Goal: Transaction & Acquisition: Purchase product/service

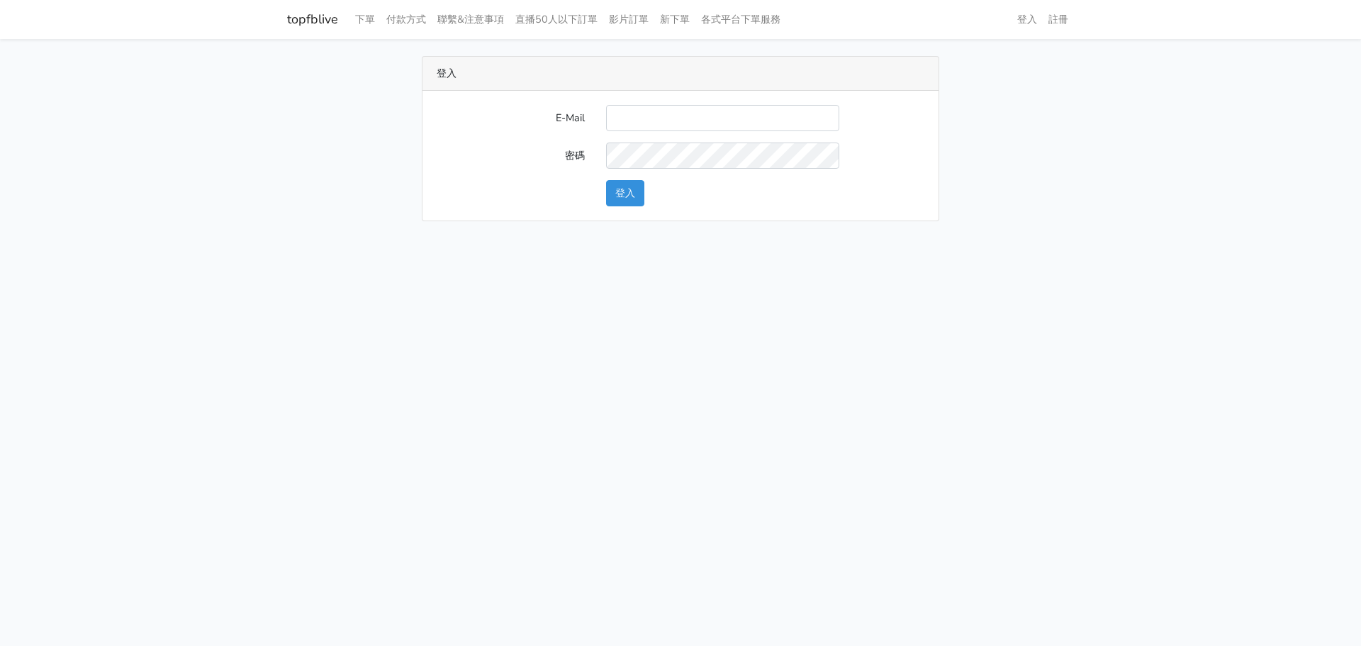
click at [641, 130] on input "E-Mail" at bounding box center [722, 118] width 233 height 26
type input "[EMAIL_ADDRESS][DOMAIN_NAME]"
click at [612, 194] on button "登入" at bounding box center [625, 193] width 38 height 26
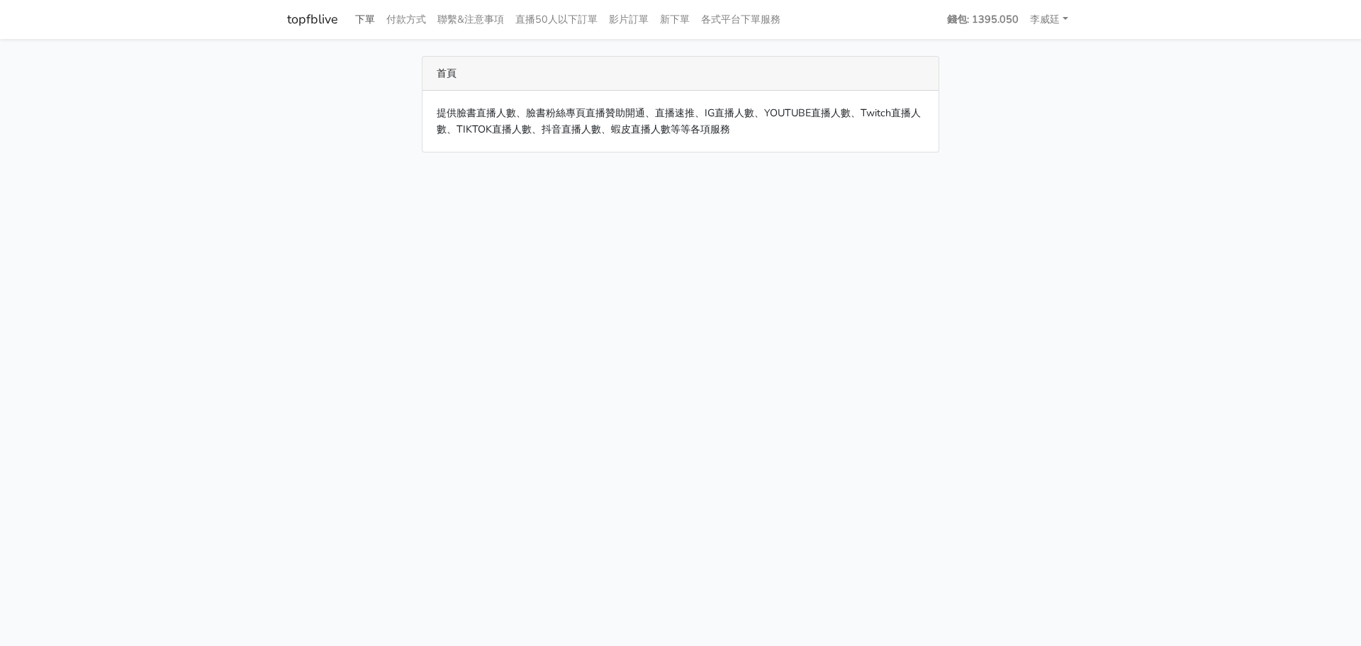
click at [364, 17] on link "下單" at bounding box center [364, 20] width 31 height 28
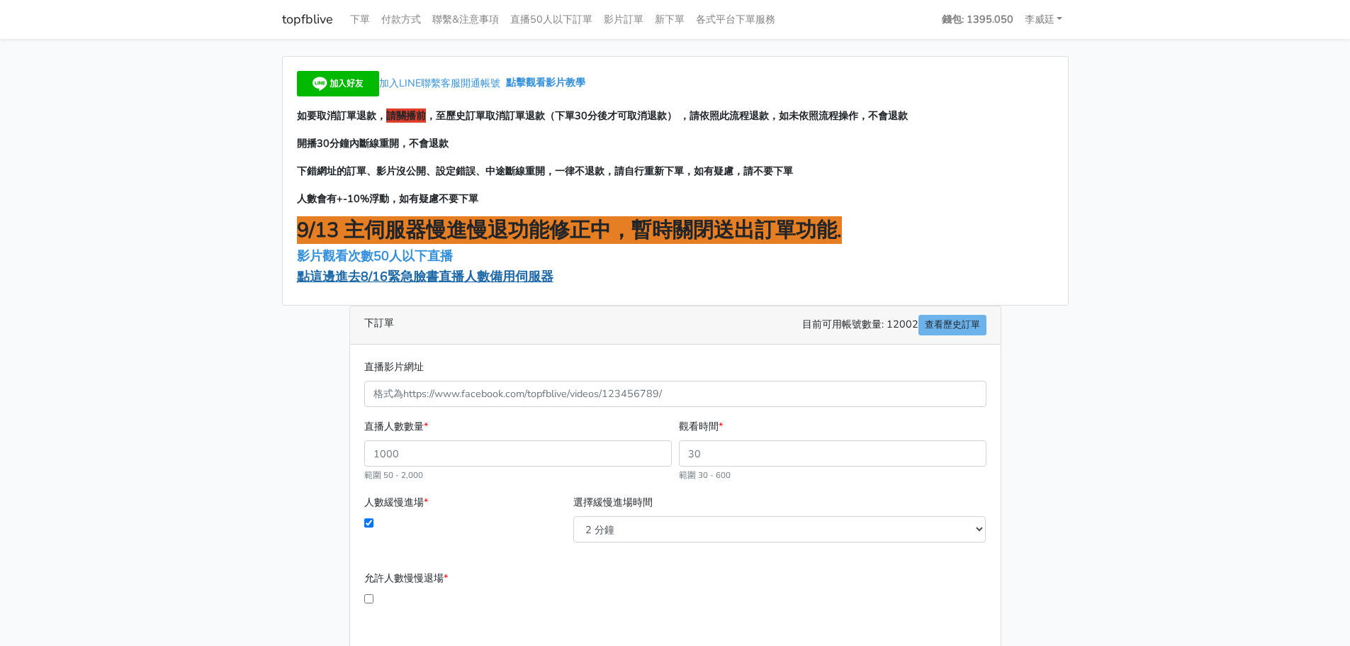
click at [376, 276] on span "點這邊進去8/16緊急臉書直播人數備用伺服器" at bounding box center [425, 276] width 257 height 17
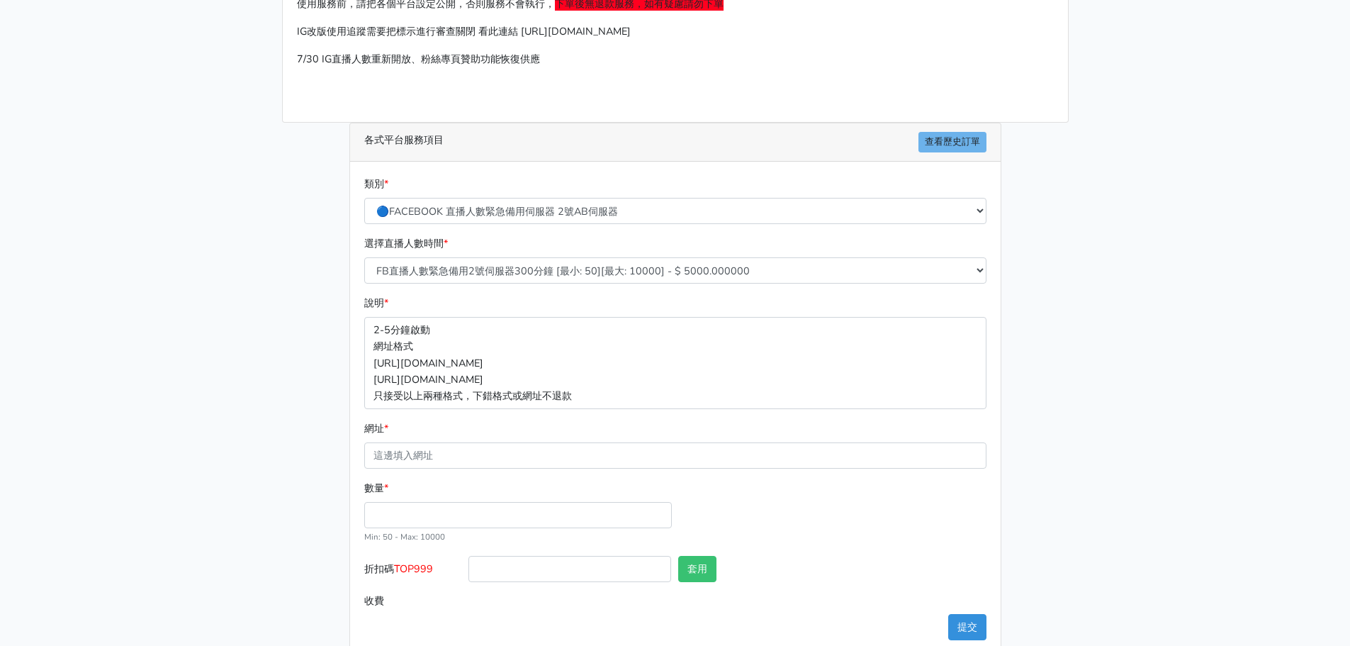
scroll to position [142, 0]
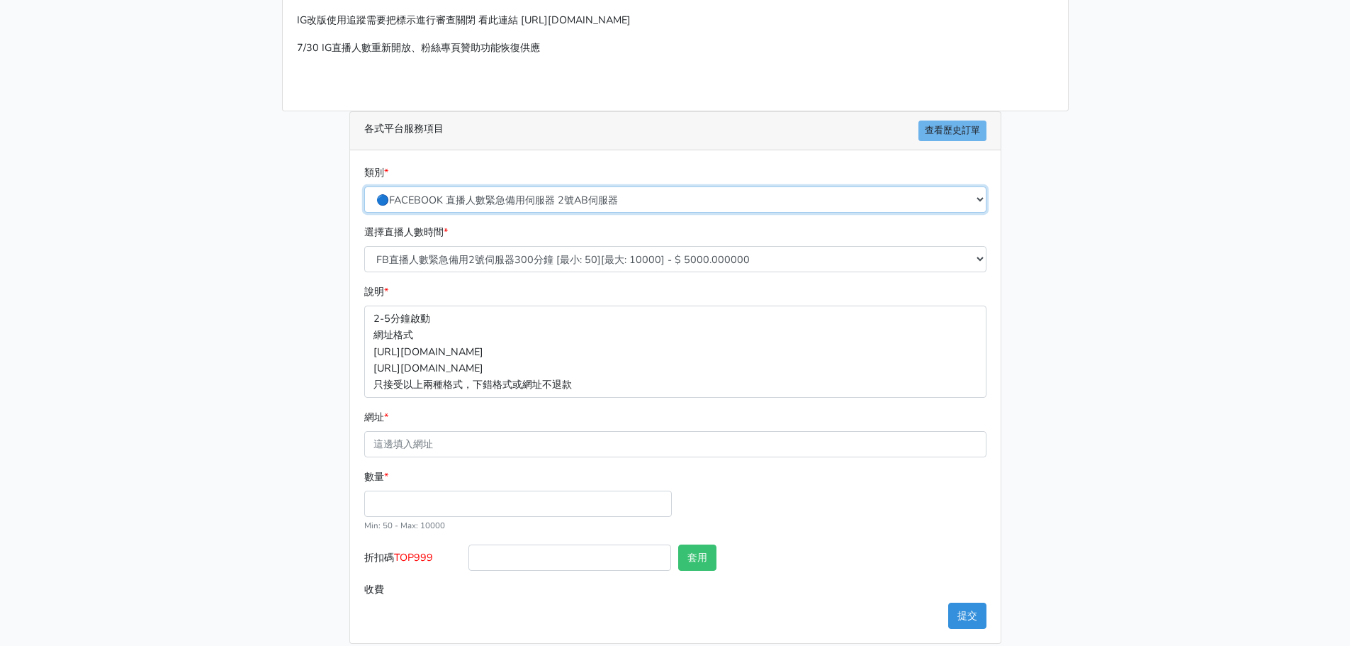
click at [499, 199] on select "🔵FACEBOOK 直播人數緊急備用伺服器 2號AB伺服器 🔵FACEBOOK 網軍專用貼文留言 安全保密 🔵FACEBOOK 直播人數緊急備用伺服器 J1 …" at bounding box center [675, 199] width 622 height 26
select select "3/26熱門平台服務台灣粉絲IG YT FB TIKTOK"
click at [364, 188] on select "🔵FACEBOOK 直播人數緊急備用伺服器 2號AB伺服器 🔵FACEBOOK 網軍專用貼文留言 安全保密 🔵FACEBOOK 直播人數緊急備用伺服器 J1 …" at bounding box center [675, 199] width 622 height 26
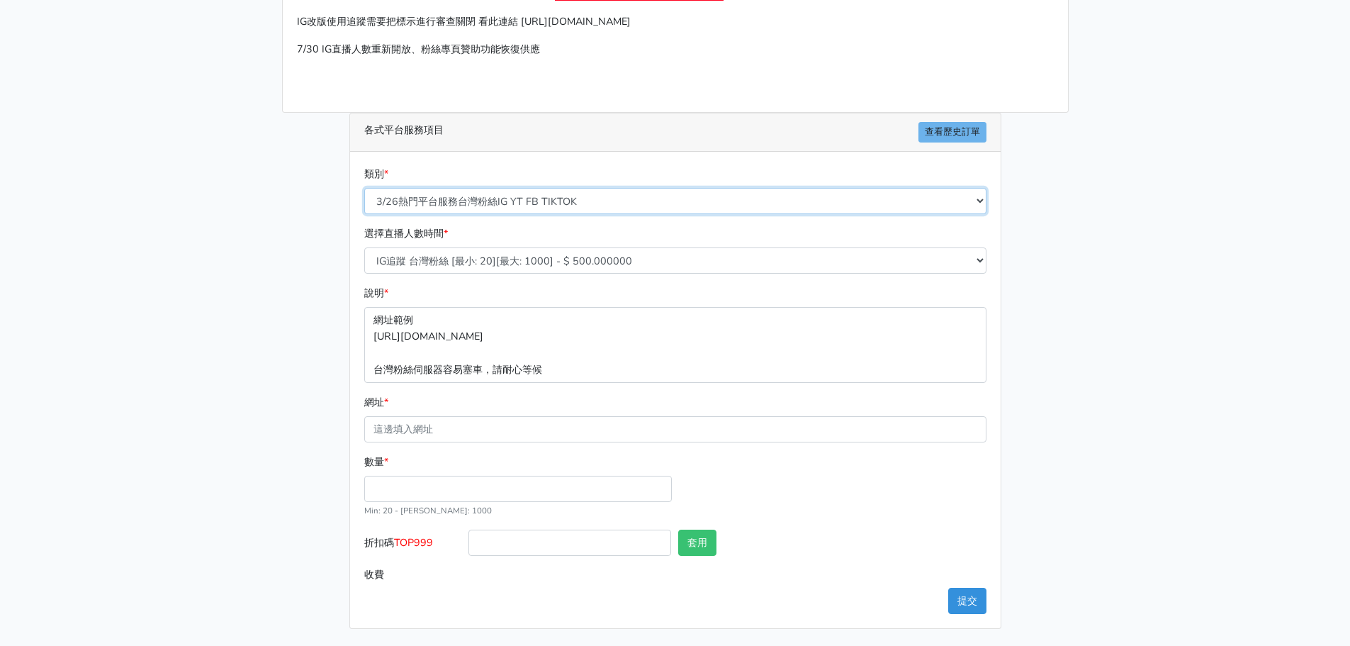
scroll to position [140, 0]
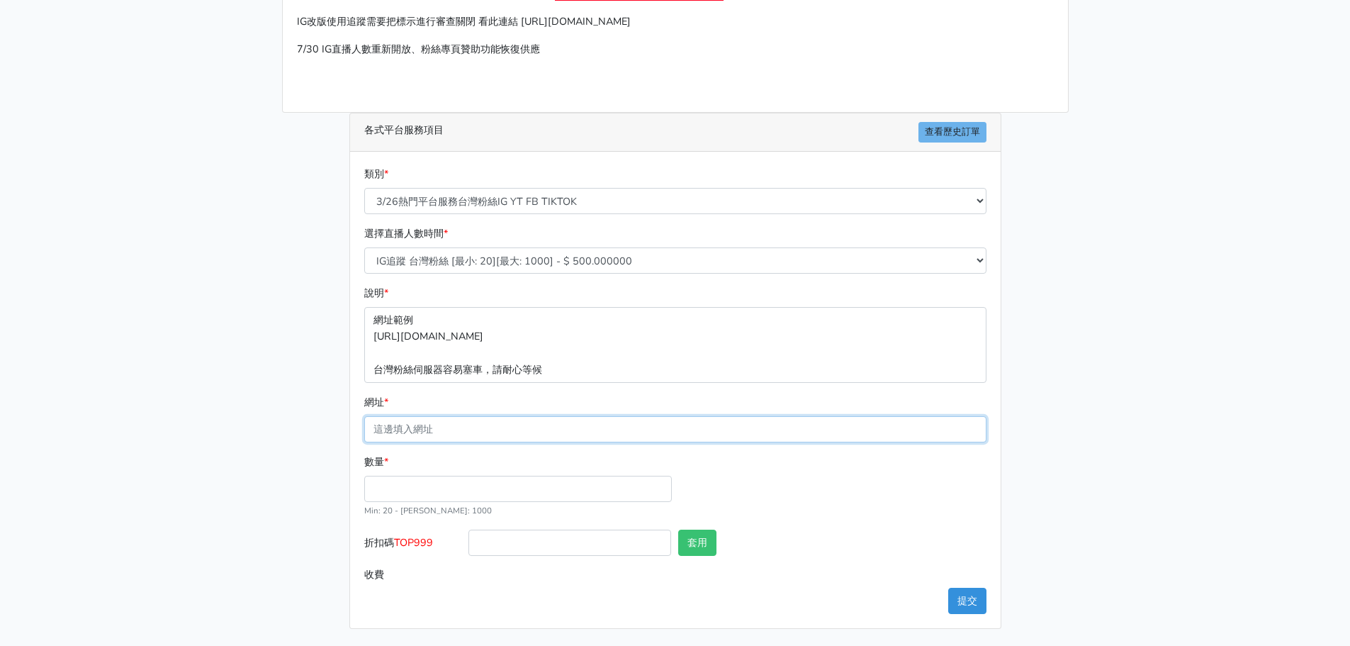
click at [434, 432] on input "網址 *" at bounding box center [675, 429] width 622 height 26
paste input "[URL][DOMAIN_NAME][DOMAIN_NAME]"
type input "[URL][DOMAIN_NAME][DOMAIN_NAME]"
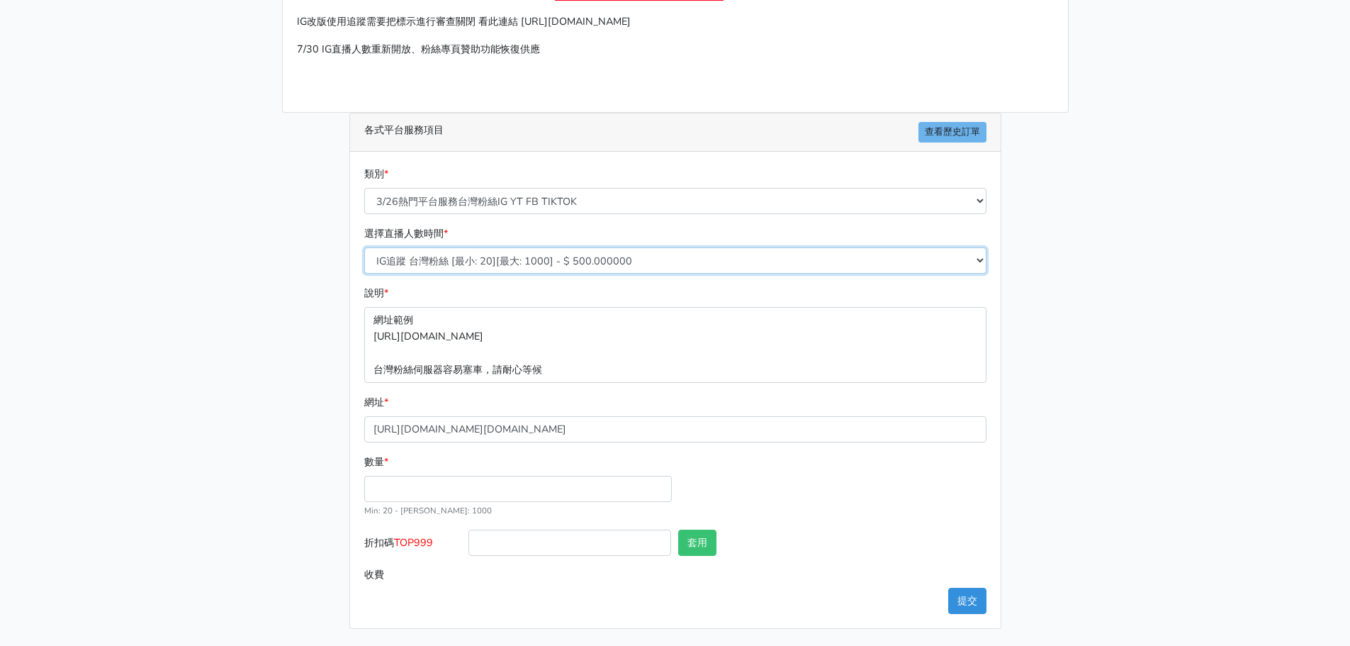
click at [465, 264] on select "IG追蹤 台灣粉絲 [最小: 20][最大: 1000] - $ 500.000000 IG愛心 台灣粉絲 [最小: 20][最大: 1000] - $ 35…" at bounding box center [675, 260] width 622 height 26
select select "669"
click at [364, 247] on select "IG追蹤 台灣粉絲 [最小: 20][最大: 1000] - $ 500.000000 IG愛心 台灣粉絲 [最小: 20][最大: 1000] - $ 35…" at bounding box center [675, 260] width 622 height 26
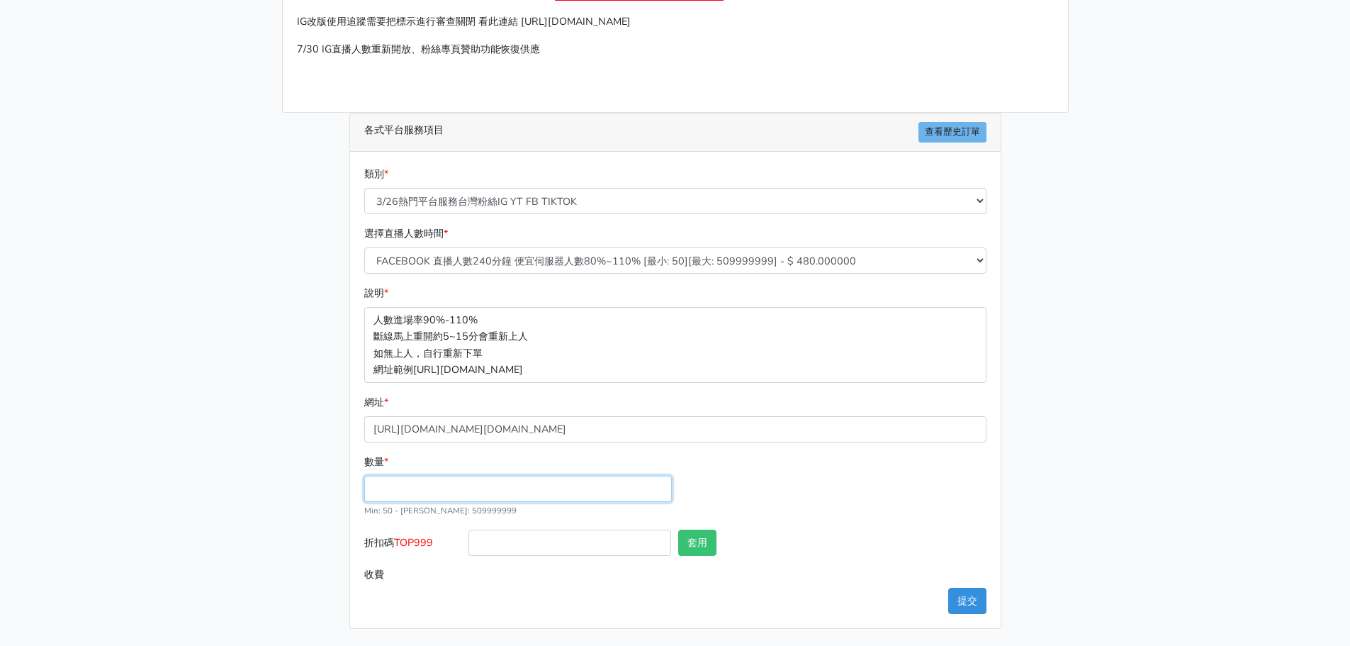
click at [466, 494] on input "數量 *" at bounding box center [518, 489] width 308 height 26
drag, startPoint x: 411, startPoint y: 483, endPoint x: 342, endPoint y: 470, distance: 70.0
click at [342, 470] on div "各式平台服務項目 查看歷史訂單 類別 * 🔵FACEBOOK 直播人數緊急備用伺服器 2號AB伺服器 🔵FACEBOOK 網軍專用貼文留言 安全保密 🔵FAC…" at bounding box center [675, 371] width 673 height 516
drag, startPoint x: 395, startPoint y: 490, endPoint x: 345, endPoint y: 485, distance: 49.8
click at [345, 485] on div "各式平台服務項目 查看歷史訂單 類別 * 🔵FACEBOOK 直播人數緊急備用伺服器 2號AB伺服器 🔵FACEBOOK 網軍專用貼文留言 安全保密 🔵FAC…" at bounding box center [675, 371] width 673 height 516
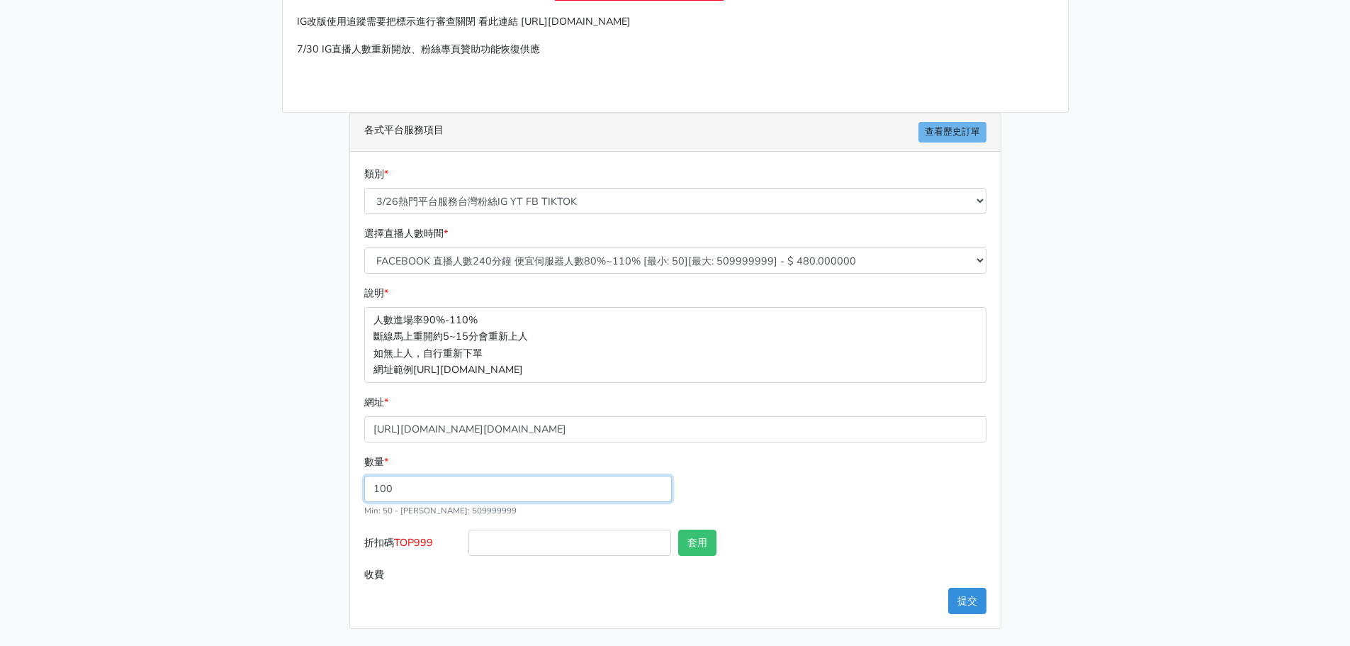
drag, startPoint x: 420, startPoint y: 485, endPoint x: 356, endPoint y: 485, distance: 63.8
click at [356, 485] on div "類別 * 🔵FACEBOOK 直播人數緊急備用伺服器 2號AB伺服器 🔵FACEBOOK 網軍專用貼文留言 安全保密 🔵FACEBOOK 直播人數緊急備用伺服…" at bounding box center [675, 390] width 651 height 476
type input "200"
type input "96.000"
drag, startPoint x: 437, startPoint y: 541, endPoint x: 403, endPoint y: 539, distance: 34.8
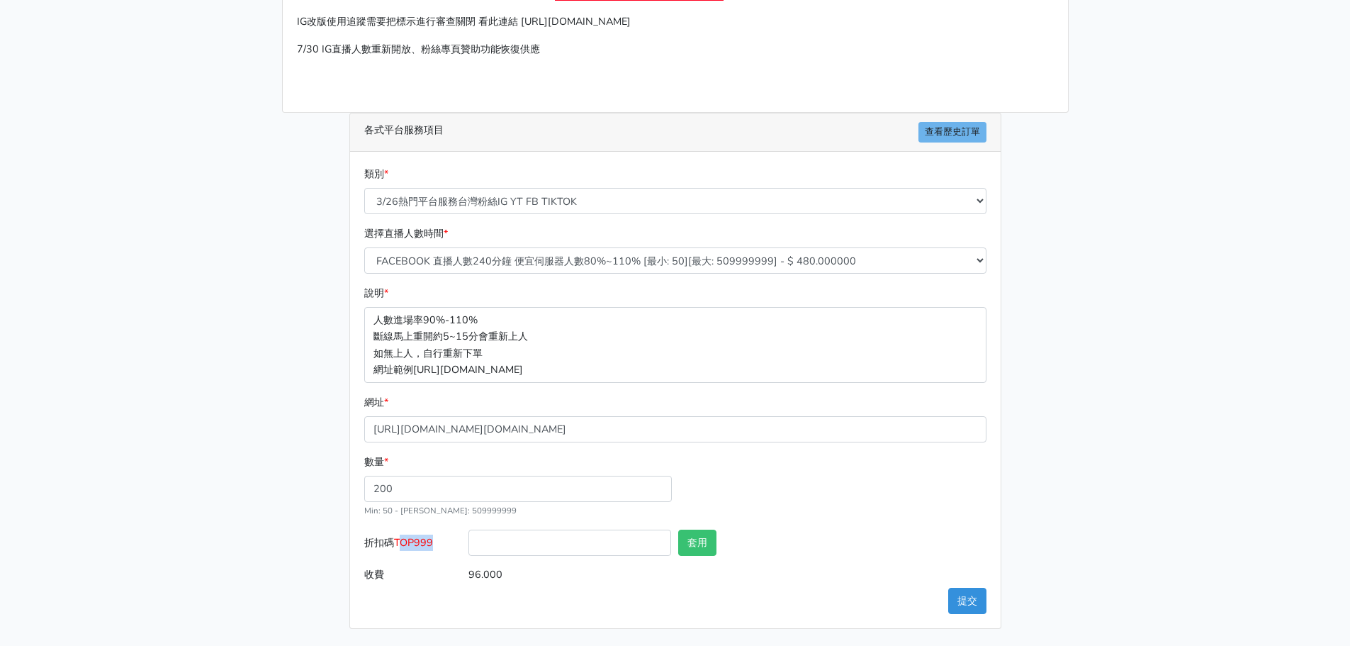
click at [403, 539] on label "折扣碼 TOP999" at bounding box center [413, 545] width 105 height 32
click at [707, 534] on button "套用" at bounding box center [697, 542] width 38 height 26
click at [974, 605] on button "提交" at bounding box center [967, 600] width 38 height 26
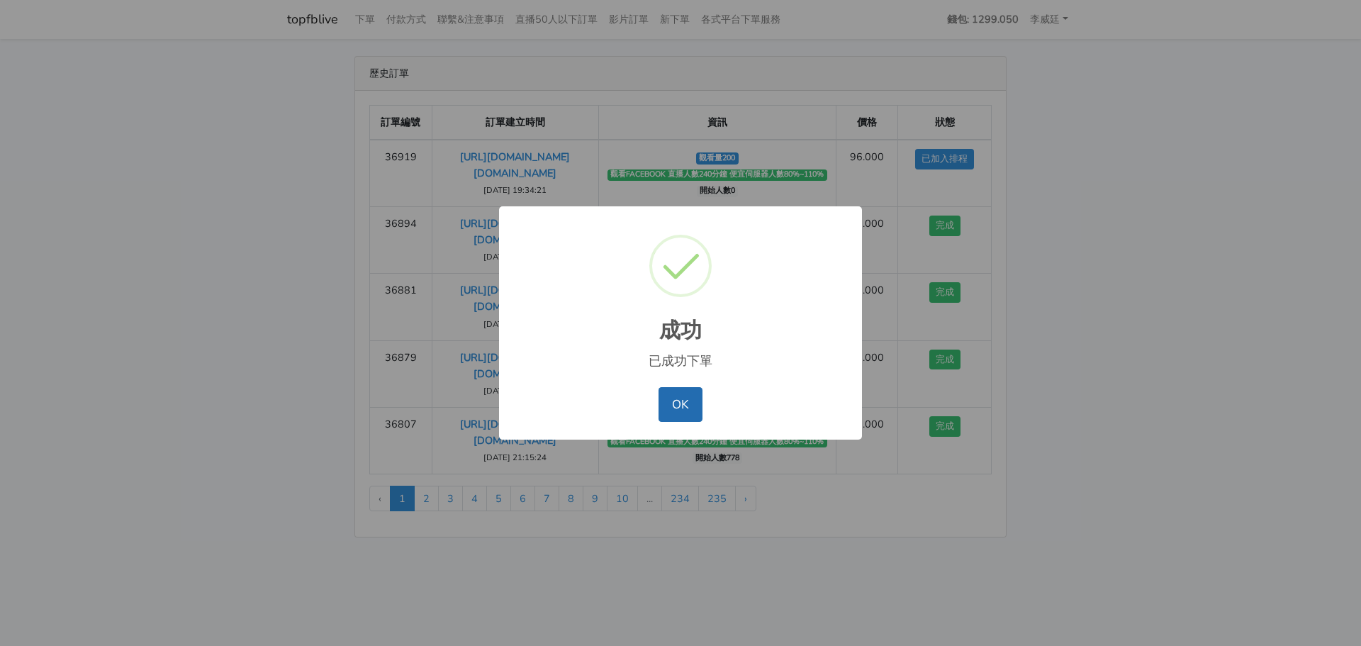
click at [690, 393] on button "OK" at bounding box center [679, 404] width 43 height 34
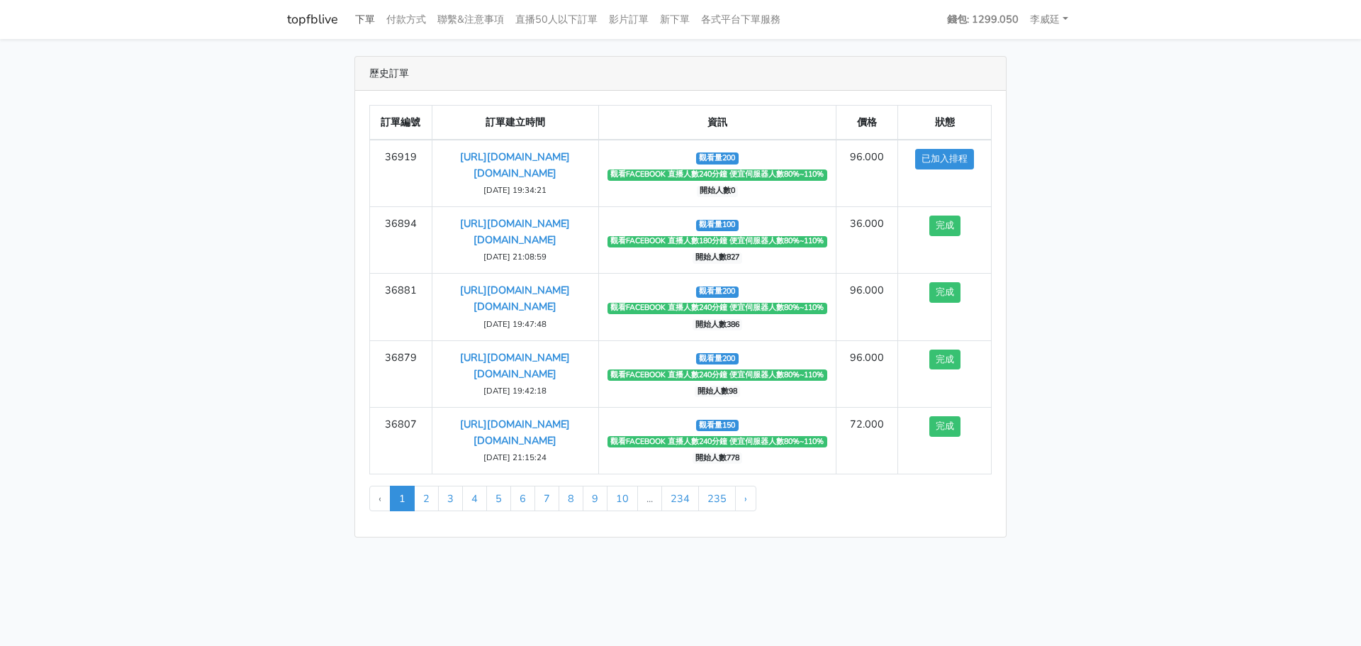
click at [366, 23] on link "下單" at bounding box center [364, 20] width 31 height 28
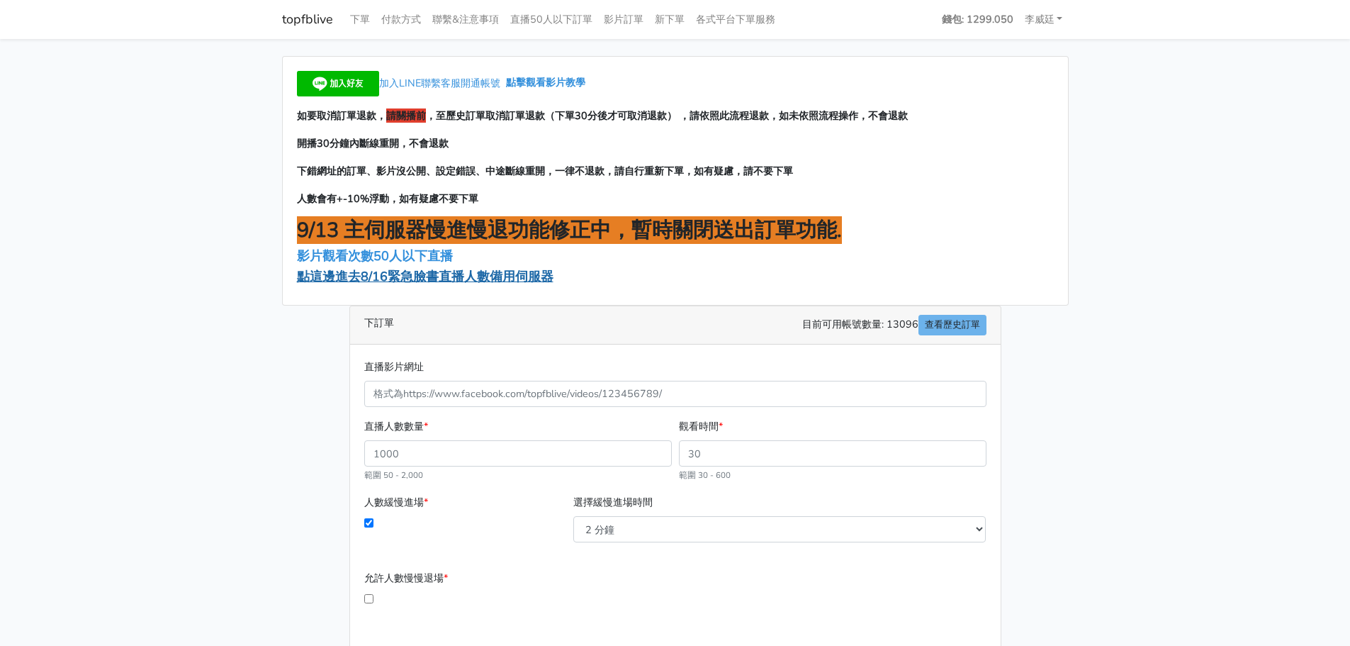
click at [395, 279] on span "點這邊進去8/16緊急臉書直播人數備用伺服器" at bounding box center [425, 276] width 257 height 17
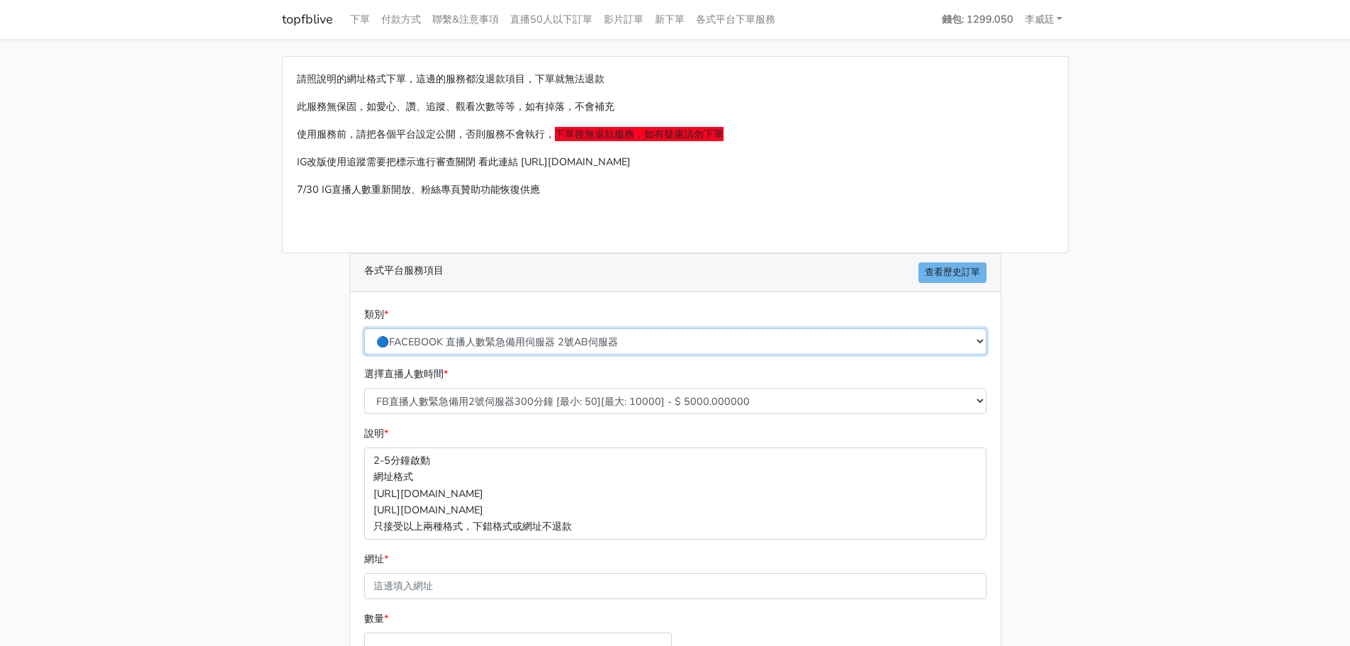
click at [525, 340] on select "🔵FACEBOOK 直播人數緊急備用伺服器 2號AB伺服器 🔵FACEBOOK 網軍專用貼文留言 安全保密 🔵FACEBOOK 直播人數緊急備用伺服器 J1 …" at bounding box center [675, 341] width 622 height 26
select select "3/26熱門平台服務台灣粉絲IG YT FB TIKTOK"
click at [364, 328] on select "🔵FACEBOOK 直播人數緊急備用伺服器 2號AB伺服器 🔵FACEBOOK 網軍專用貼文留言 安全保密 🔵FACEBOOK 直播人數緊急備用伺服器 J1 …" at bounding box center [675, 341] width 622 height 26
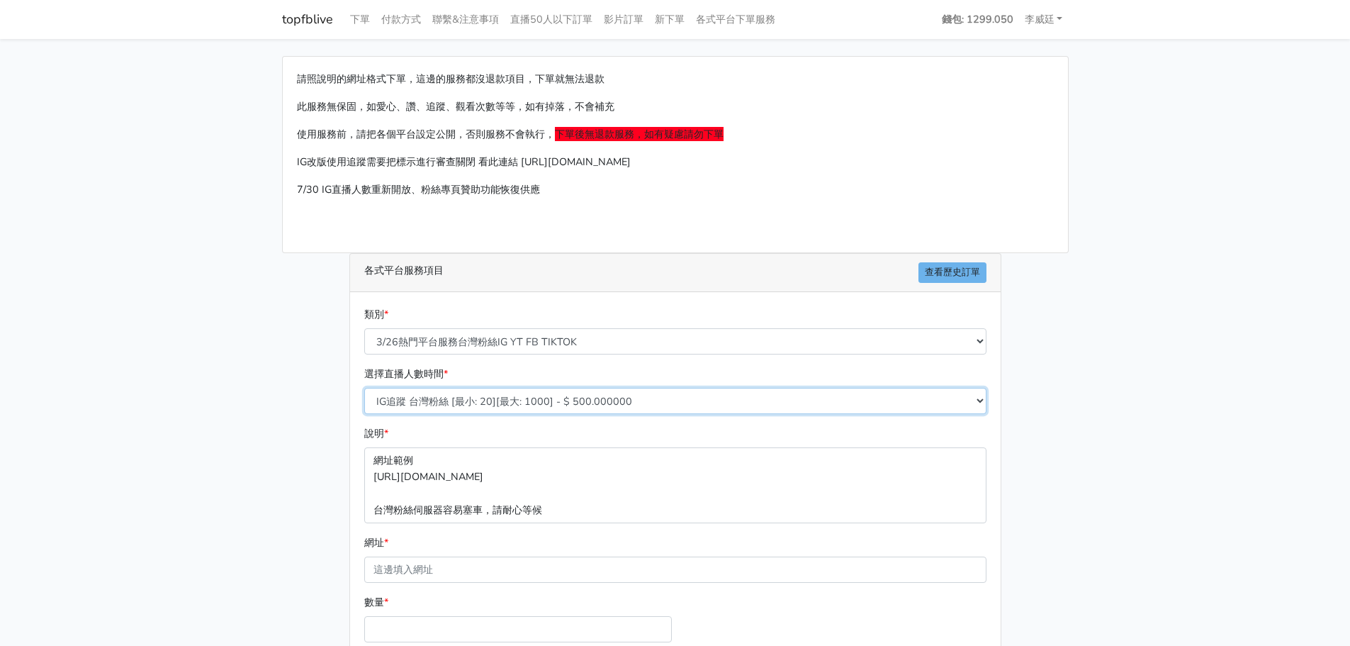
click at [476, 403] on select "IG追蹤 台灣粉絲 [最小: 20][最大: 1000] - $ 500.000000 IG愛心 台灣粉絲 [最小: 20][最大: 1000] - $ 35…" at bounding box center [675, 401] width 622 height 26
select select "669"
click at [364, 388] on select "IG追蹤 台灣粉絲 [最小: 20][最大: 1000] - $ 500.000000 IG愛心 台灣粉絲 [最小: 20][最大: 1000] - $ 35…" at bounding box center [675, 401] width 622 height 26
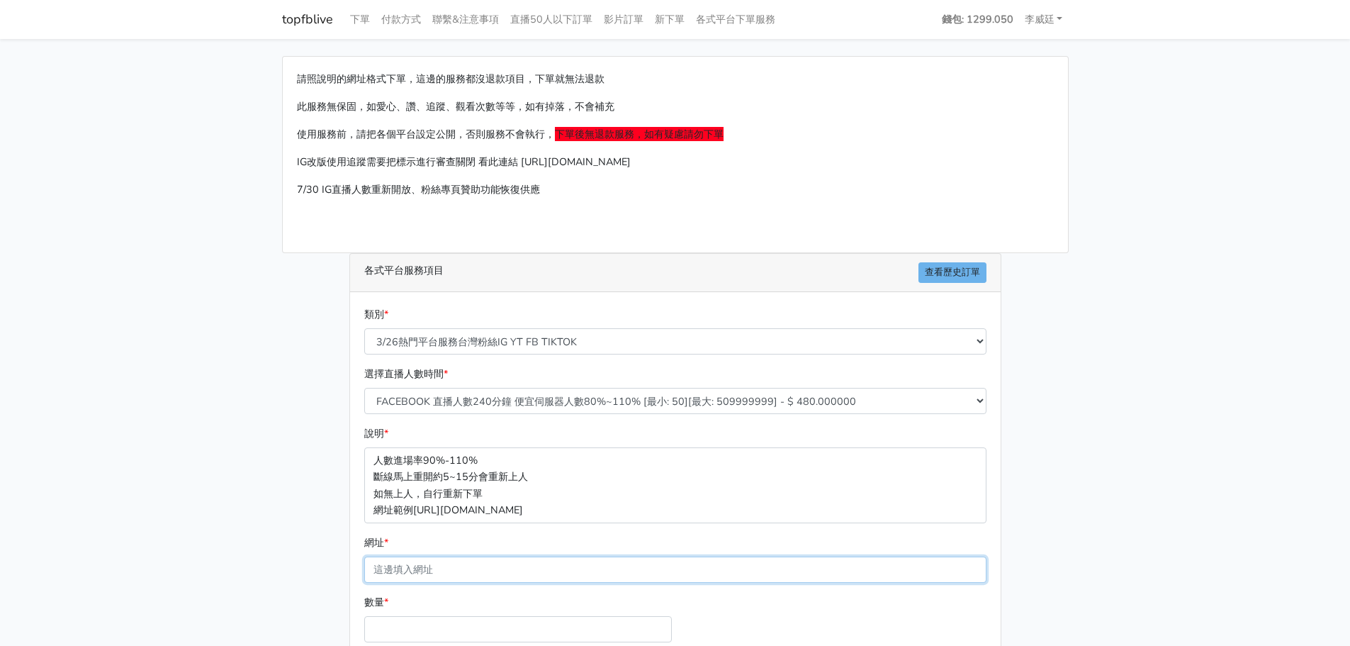
click at [419, 570] on input "網址 *" at bounding box center [675, 569] width 622 height 26
paste input "[URL][DOMAIN_NAME][DOMAIN_NAME]"
type input "[URL][DOMAIN_NAME][DOMAIN_NAME]"
click at [243, 503] on main "請照說明的網址格式下單，這邊的服務都沒退款項目，下單就無法退款 此服務無保固，如愛心、讚、追蹤、觀看次數等等，如有掉落，不會補充 使用服務前，請把各個平台設定…" at bounding box center [675, 412] width 1350 height 747
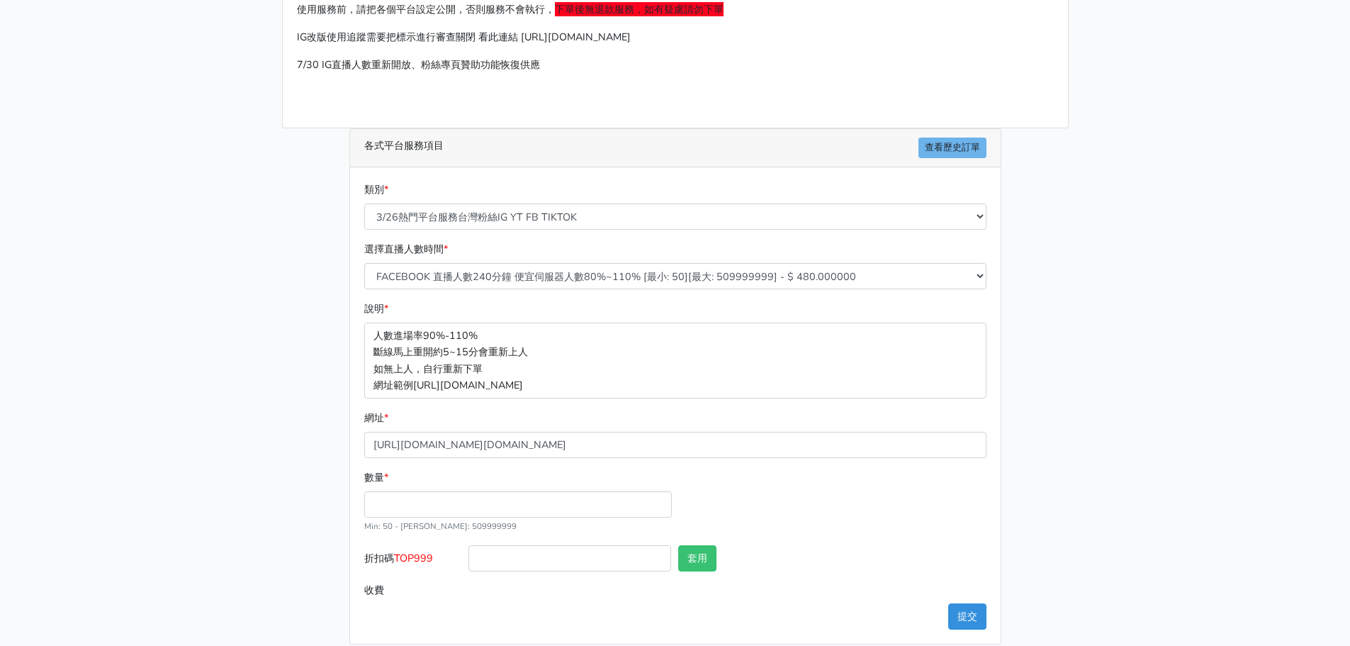
scroll to position [140, 0]
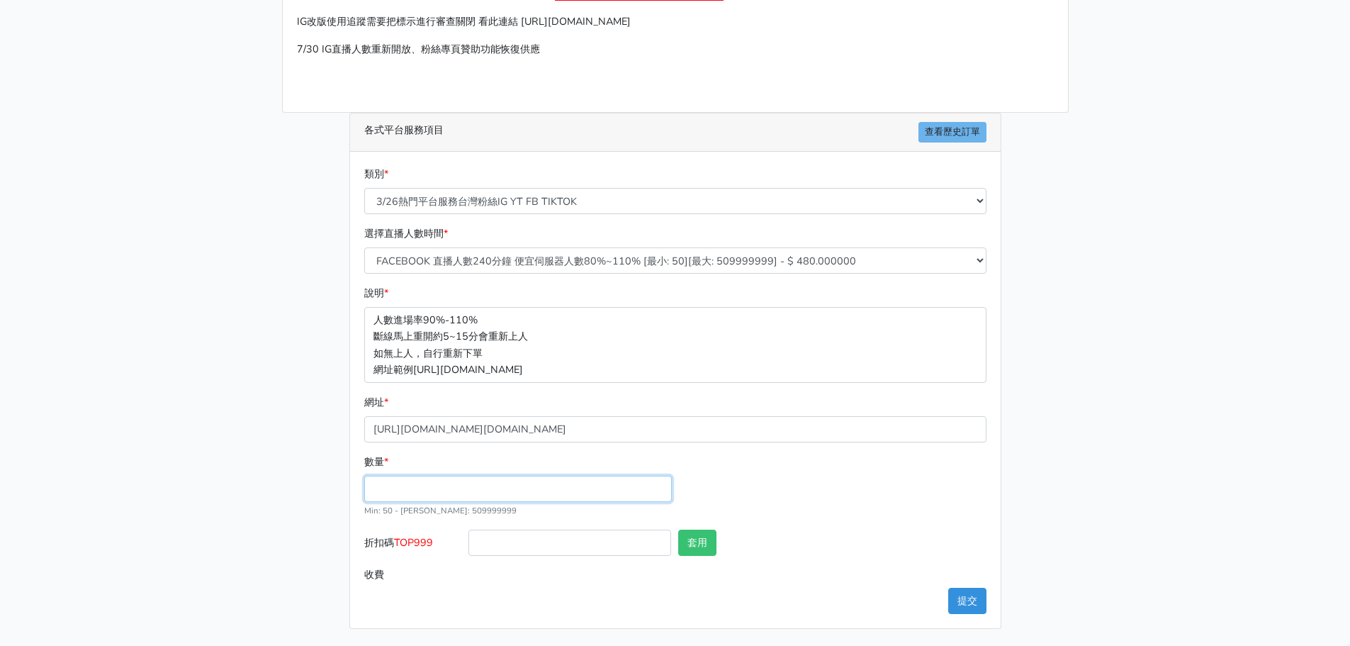
click at [385, 490] on input "數量 *" at bounding box center [518, 489] width 308 height 26
type input "100"
type input "48.000"
click at [433, 561] on label "收費" at bounding box center [413, 574] width 105 height 26
click at [468, 561] on input "48.000" at bounding box center [726, 574] width 517 height 26
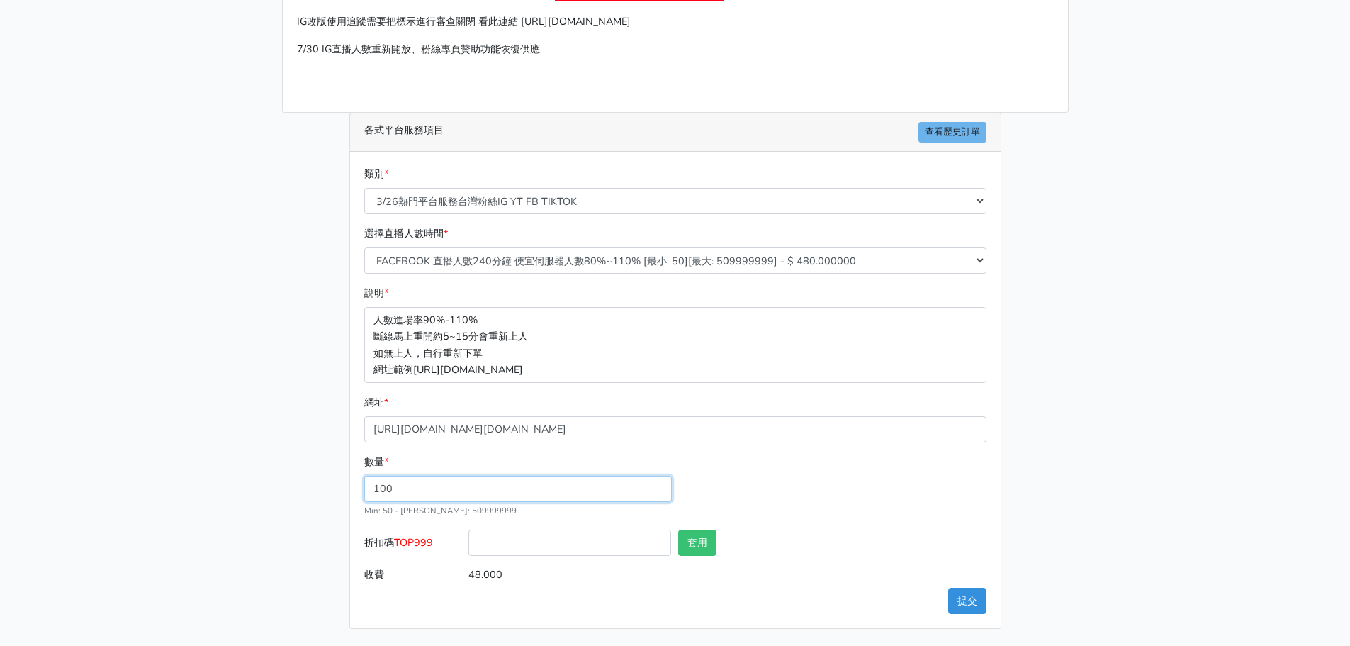
click at [807, 494] on div "數量 * 100 Min: 50 - Max: 509999999" at bounding box center [675, 492] width 629 height 76
click at [825, 527] on div "數量 * 100 Min: 50 - Max: 509999999" at bounding box center [675, 492] width 629 height 76
click at [789, 524] on div "數量 * 100 Min: 50 - Max: 509999999" at bounding box center [675, 492] width 629 height 76
click at [967, 603] on button "提交" at bounding box center [967, 600] width 38 height 26
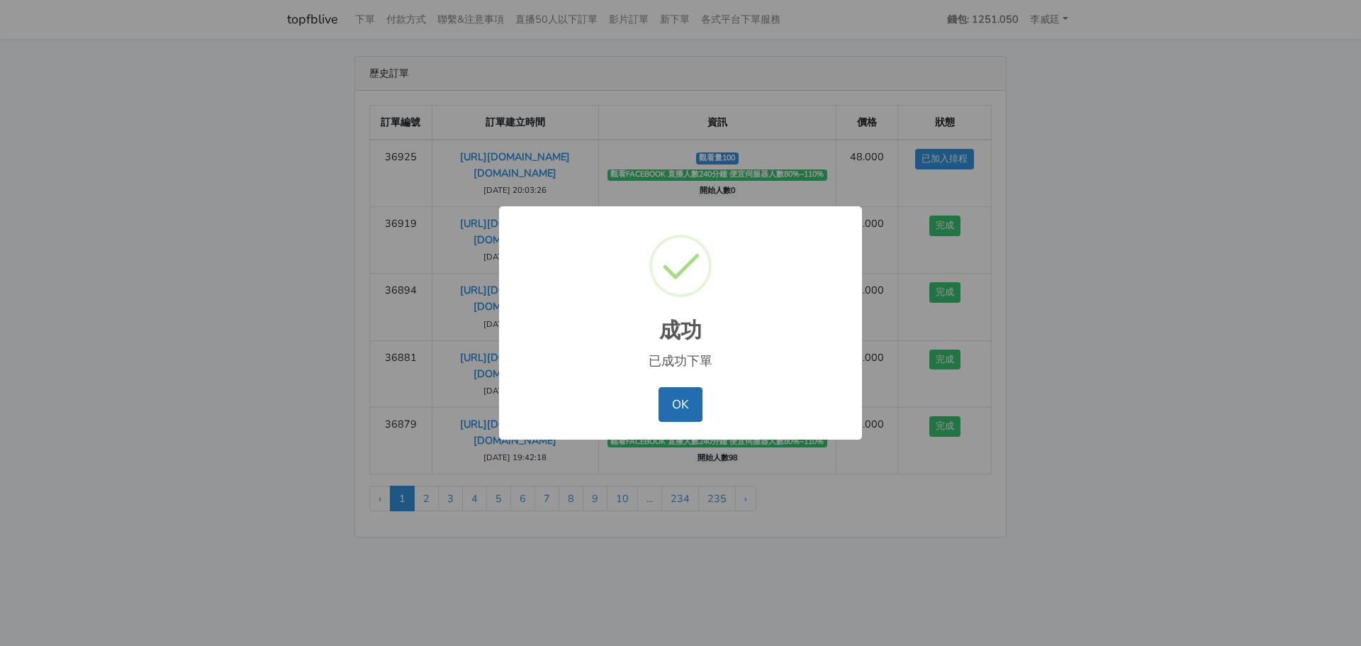
click at [682, 396] on button "OK" at bounding box center [679, 404] width 43 height 34
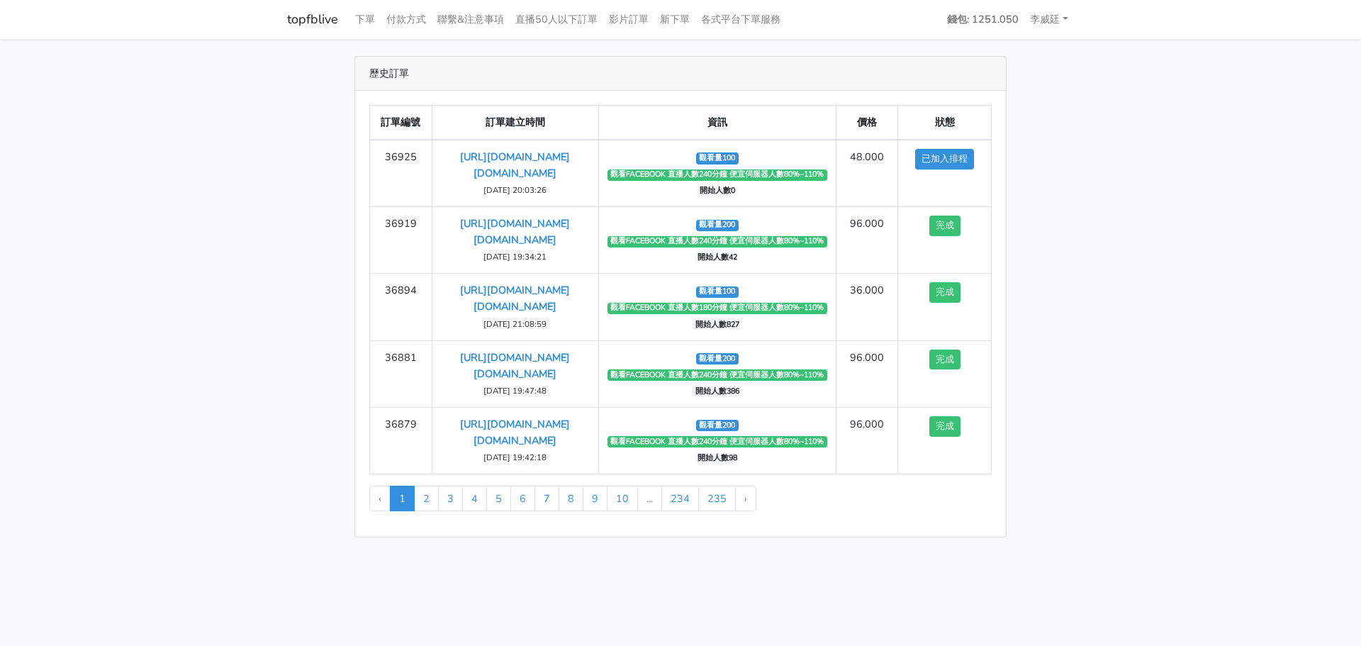
click at [1048, 166] on div "歷史訂單 訂單編號 訂單建立時間 資訊 價格 狀態 36925 https://www.facebook.com/applestarry.shop/video…" at bounding box center [680, 296] width 808 height 481
